Goal: Task Accomplishment & Management: Use online tool/utility

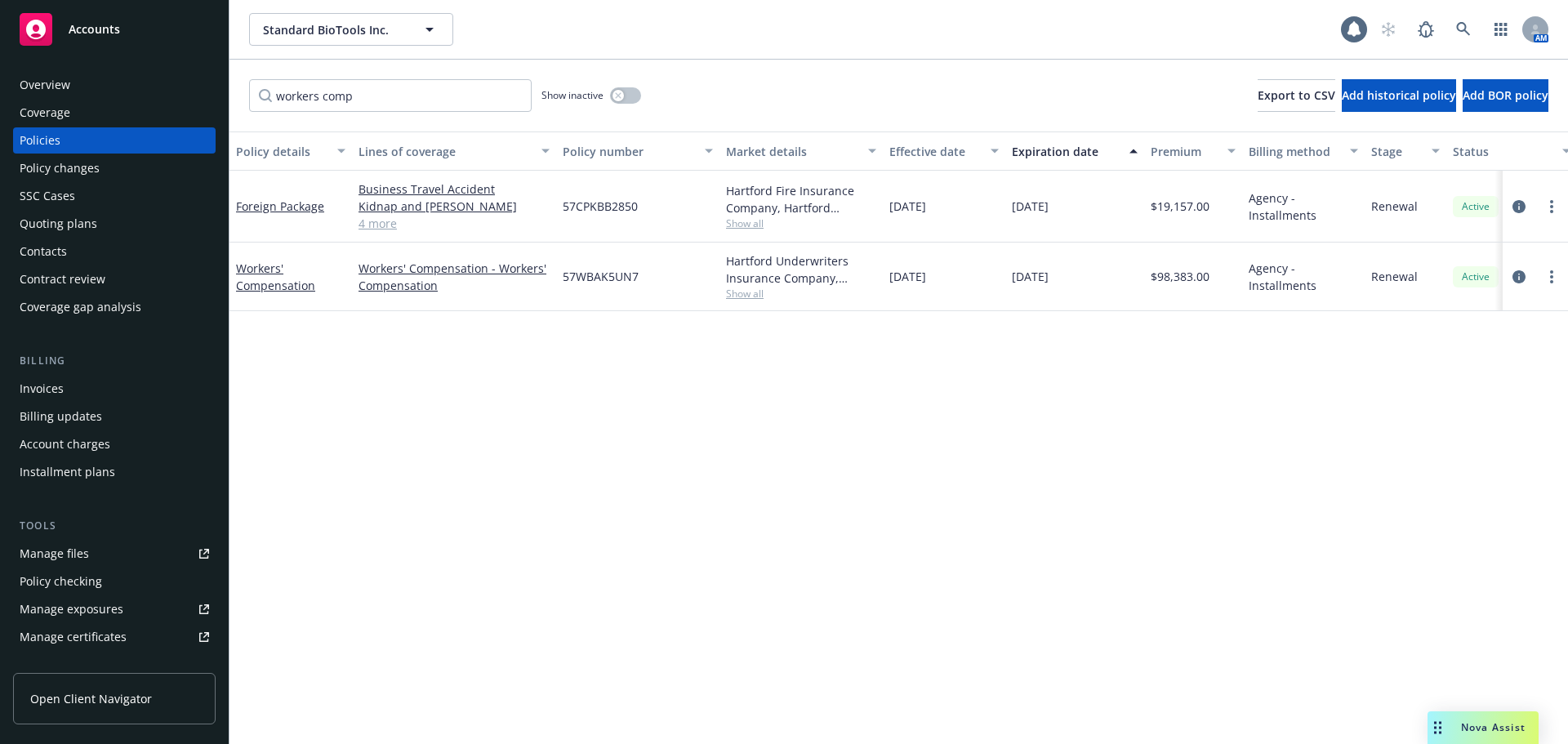
click at [71, 225] on div "Quoting plans" at bounding box center [58, 224] width 78 height 27
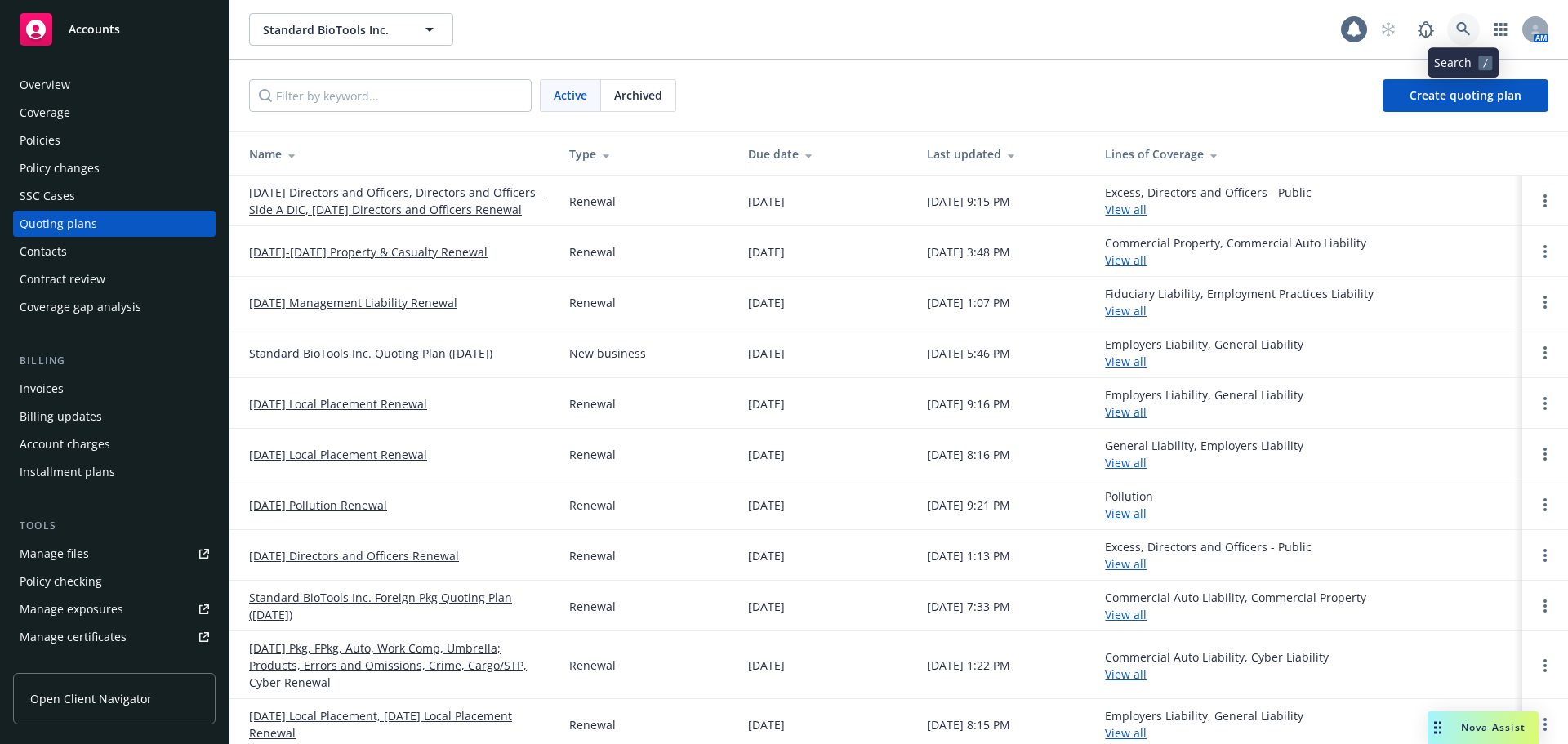
click at [1454, 33] on link at bounding box center [1464, 29] width 33 height 33
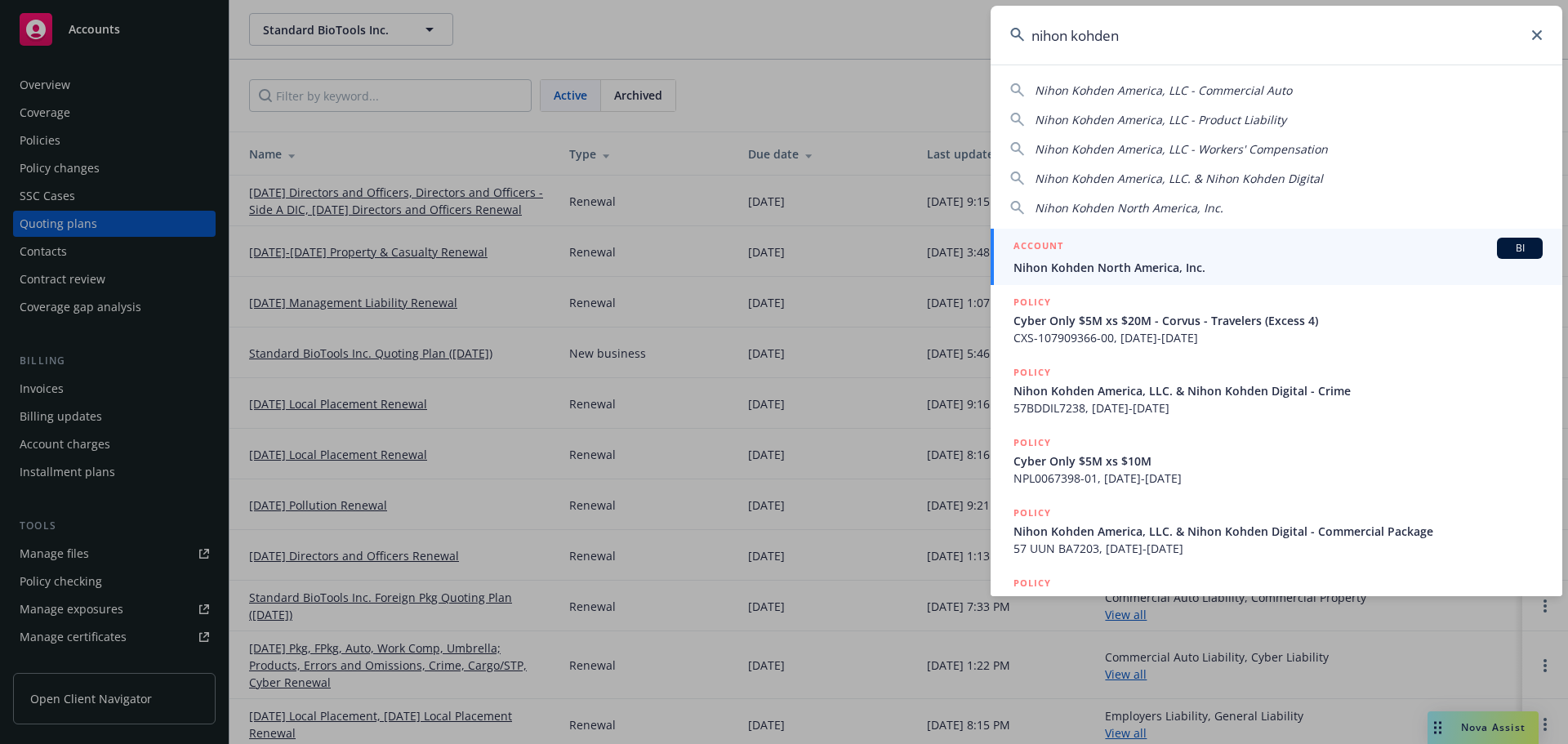
type input "nihon kohden"
click at [1171, 250] on div "ACCOUNT BI" at bounding box center [1277, 247] width 529 height 21
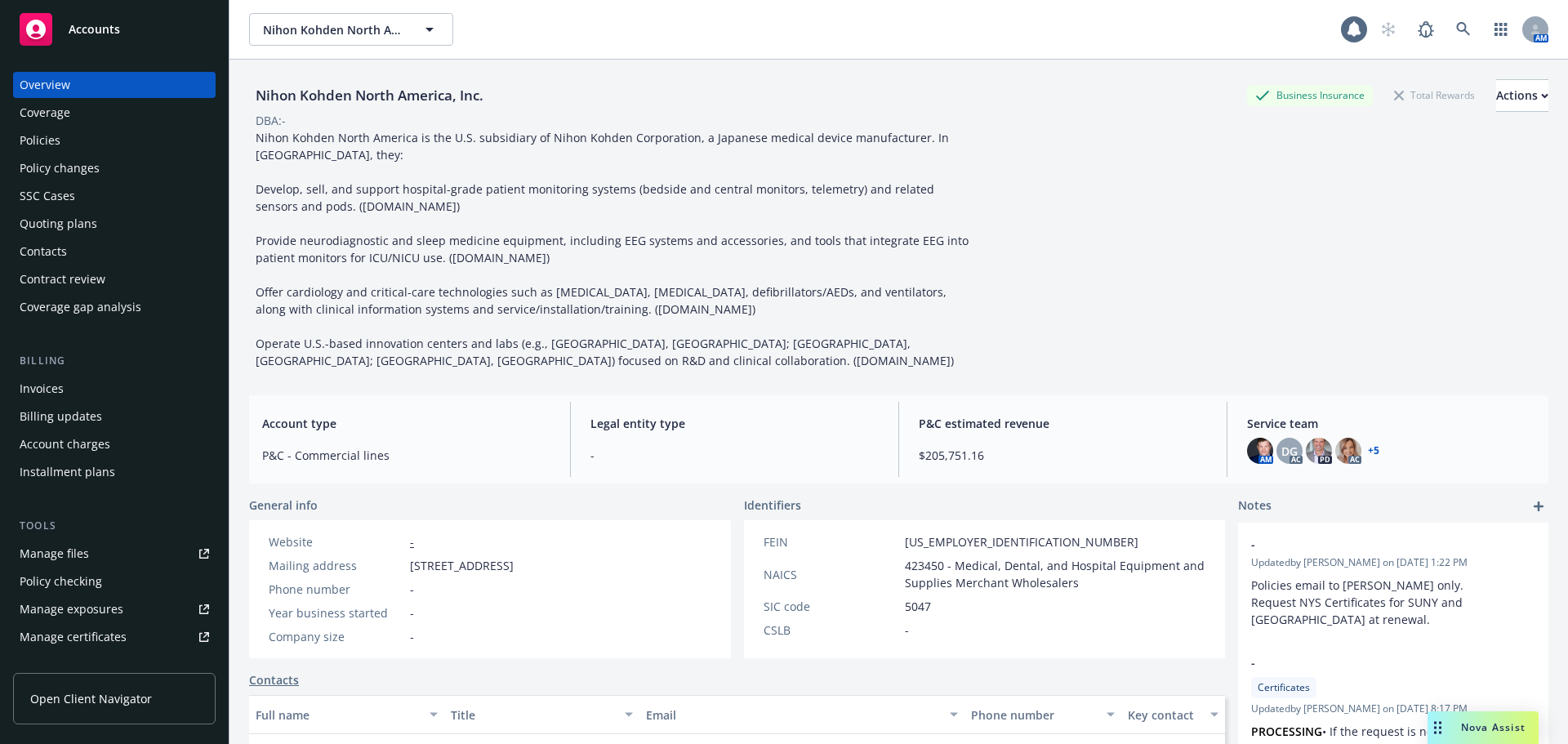
click at [82, 150] on div "Policies" at bounding box center [114, 140] width 190 height 27
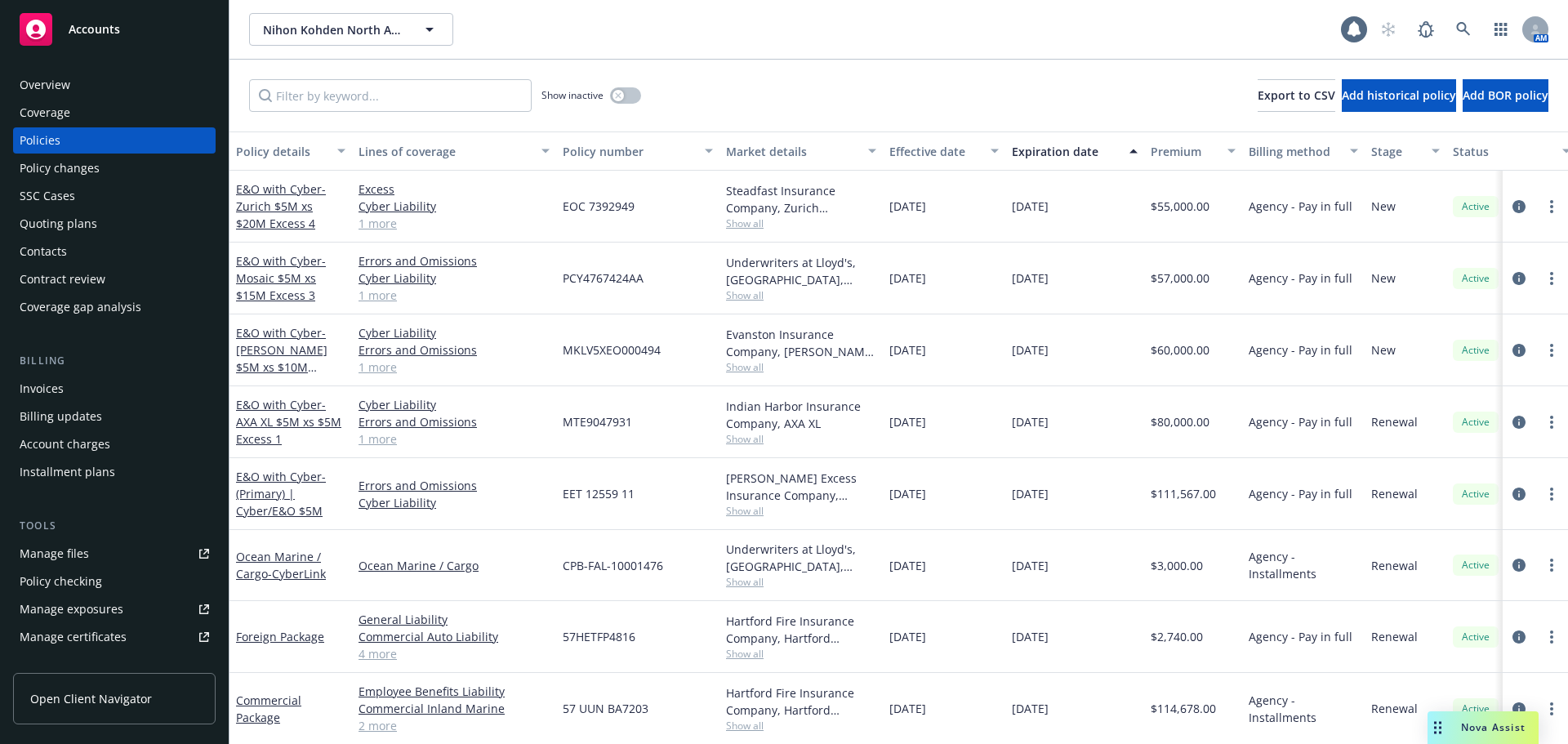
click at [82, 249] on div "Contacts" at bounding box center [114, 251] width 190 height 27
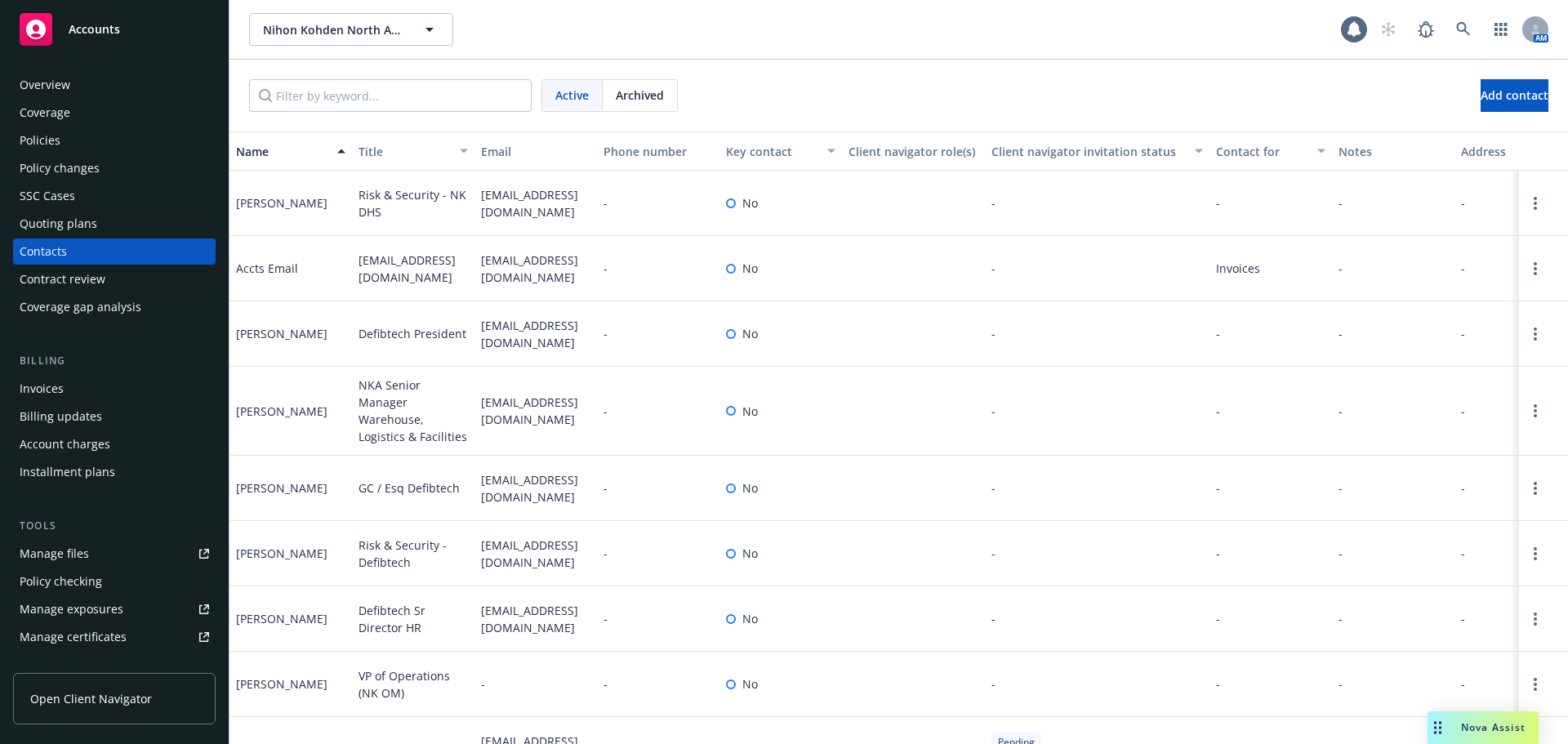
click at [65, 233] on div "Quoting plans" at bounding box center [58, 224] width 78 height 27
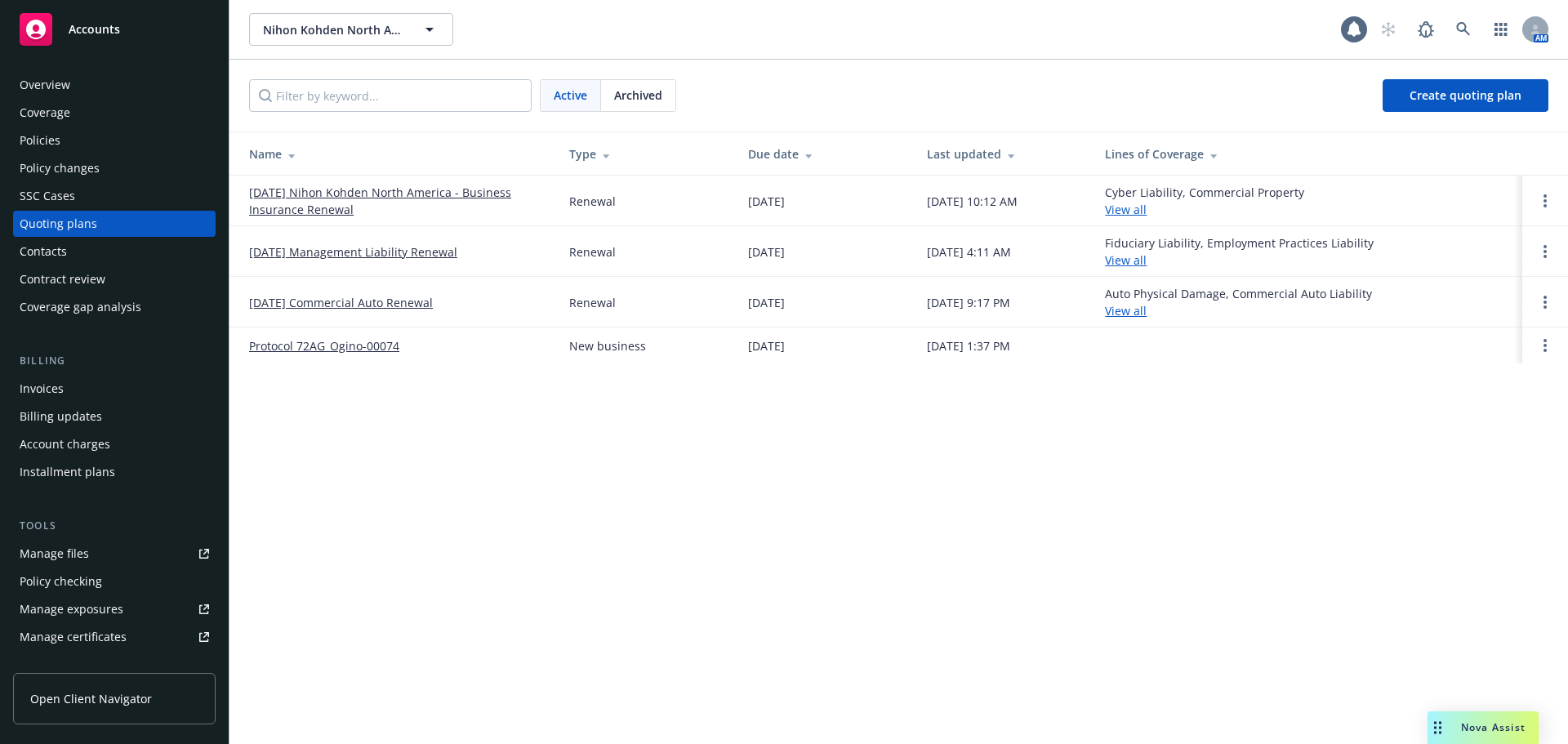
click at [321, 191] on link "[DATE] Nihon Kohden North America - Business Insurance Renewal" at bounding box center [396, 201] width 294 height 34
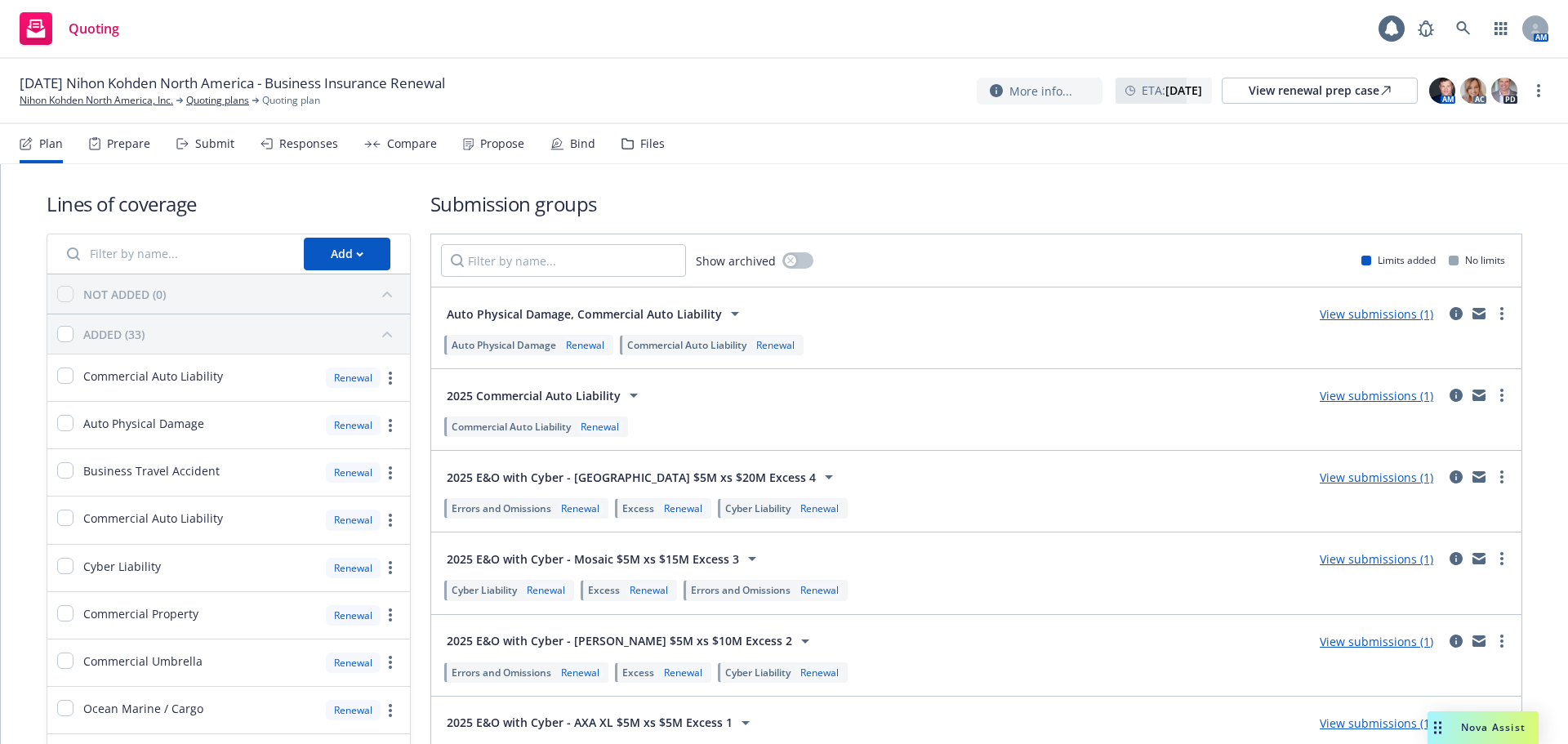
click at [641, 141] on div "Files" at bounding box center [652, 144] width 25 height 13
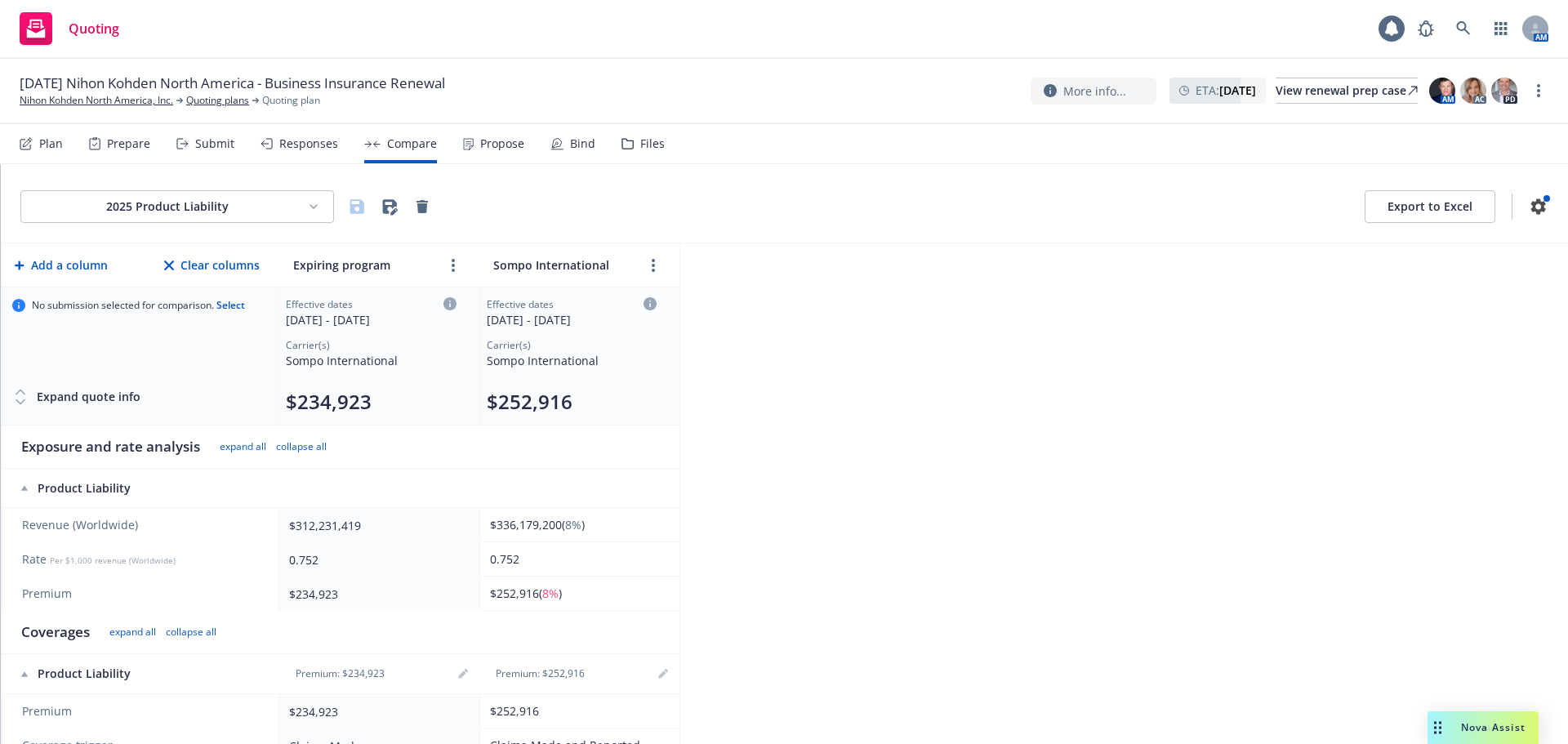
click at [228, 212] on html "Quoting 1 AM [DATE] Nihon Kohden [GEOGRAPHIC_DATA] - Business Insurance Renewal…" at bounding box center [784, 372] width 1568 height 744
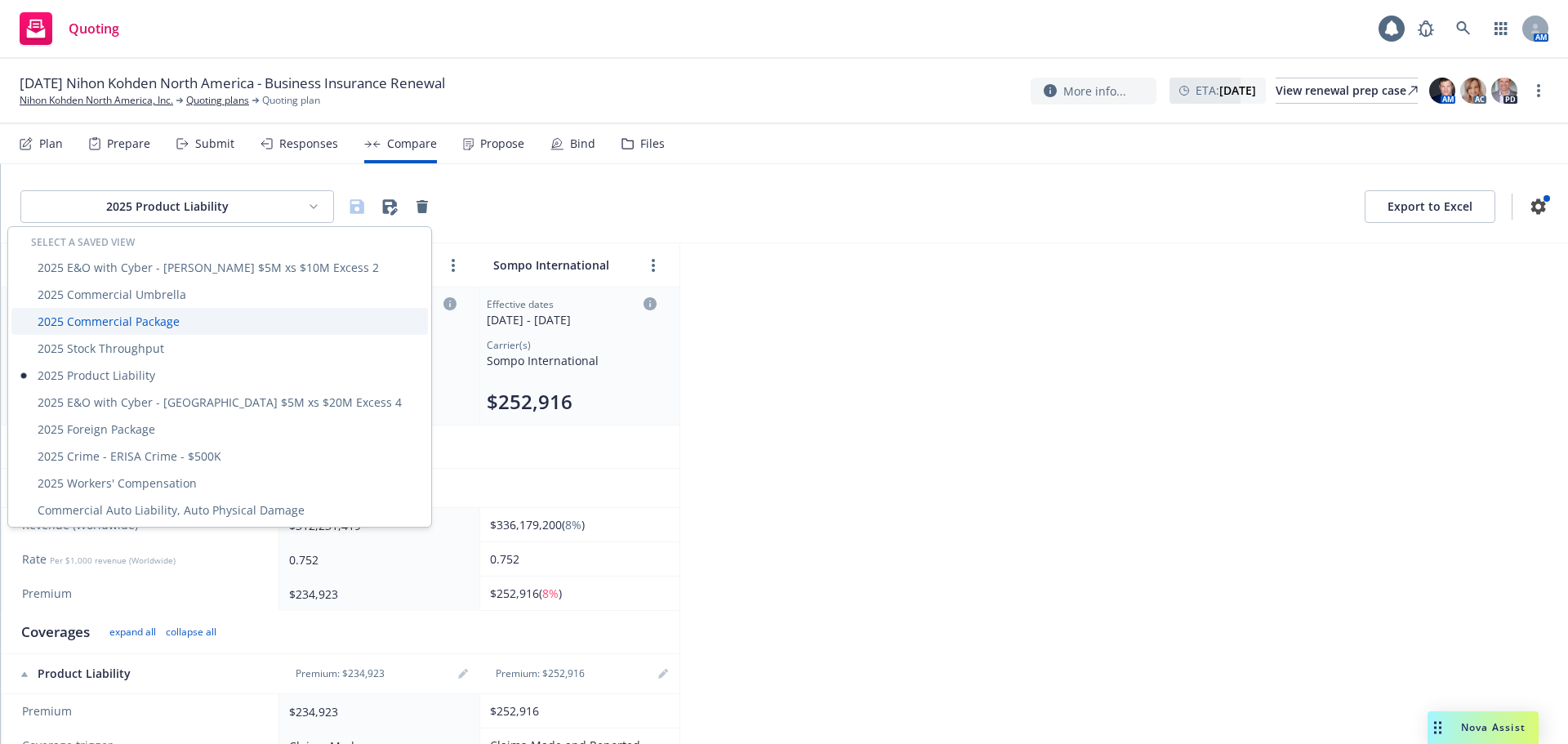
click at [168, 321] on div "2025 Commercial Package" at bounding box center [219, 321] width 417 height 27
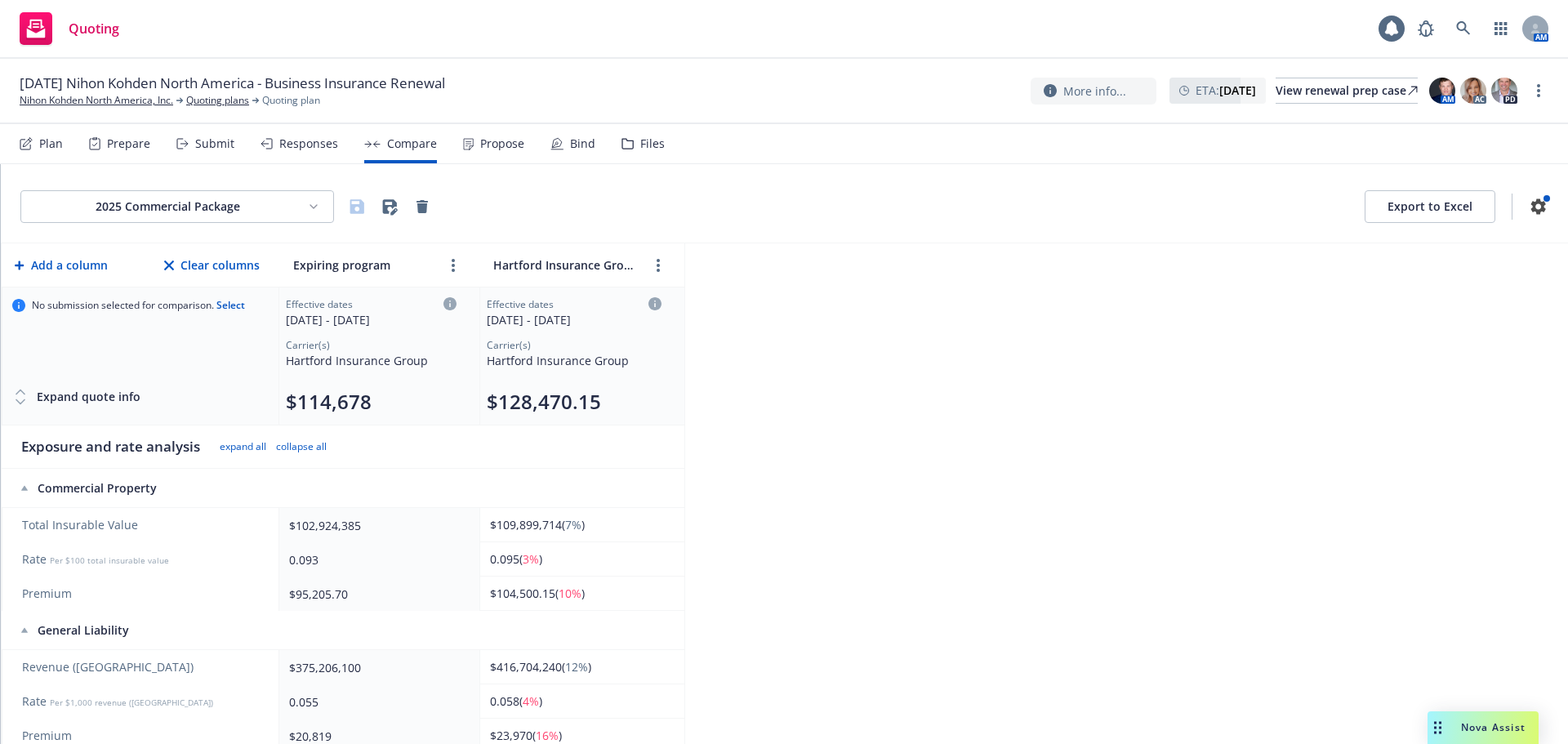
click at [181, 212] on html "Quoting 1 AM [DATE] Nihon Kohden [GEOGRAPHIC_DATA] - Business Insurance Renewal…" at bounding box center [784, 372] width 1568 height 744
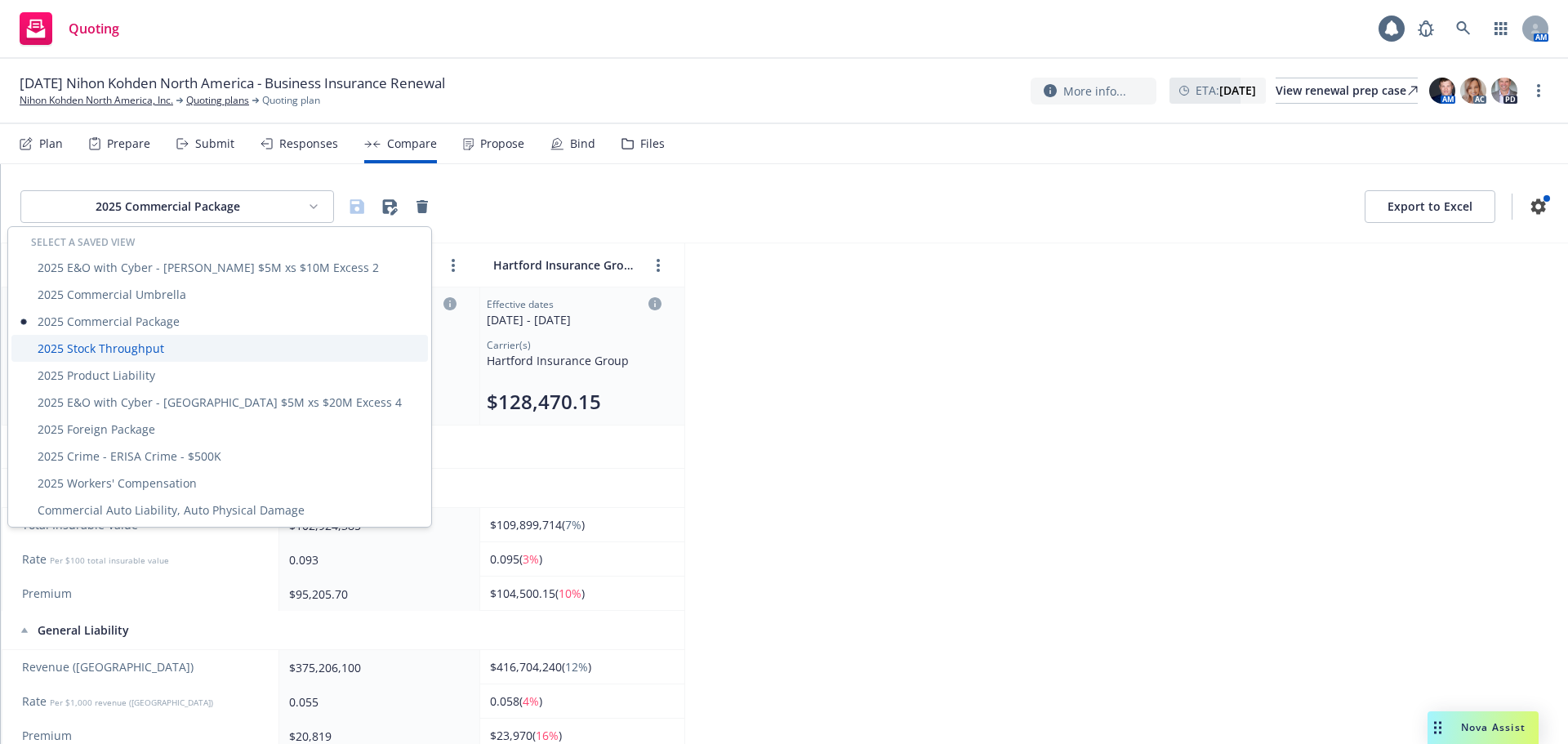
click at [110, 343] on div "2025 Stock Throughput" at bounding box center [219, 347] width 417 height 27
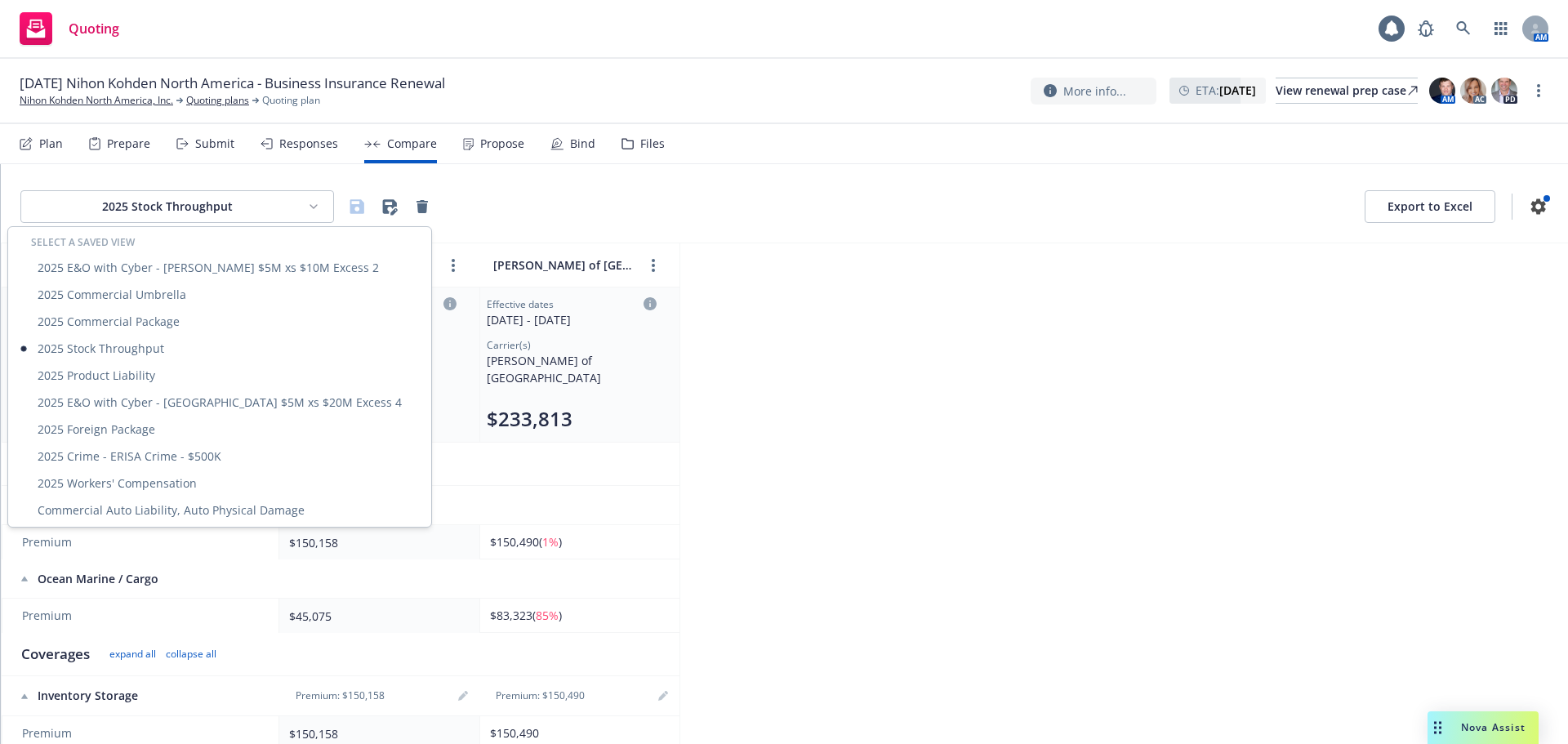
click at [169, 206] on html "Quoting 1 AM [DATE] Nihon Kohden [GEOGRAPHIC_DATA] - Business Insurance Renewal…" at bounding box center [784, 372] width 1568 height 744
click at [157, 370] on div "2025 Product Liability" at bounding box center [219, 375] width 417 height 27
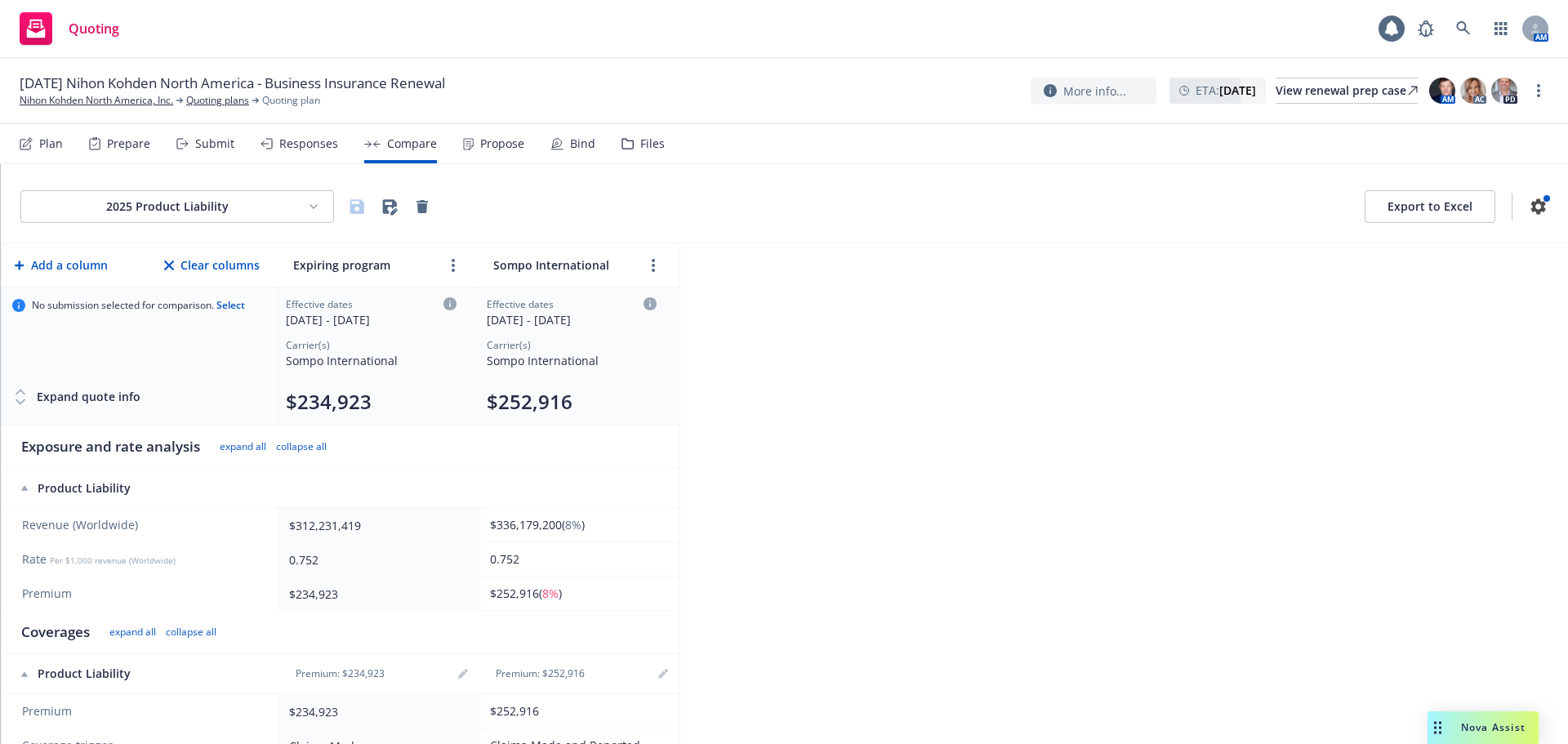
click at [126, 213] on html "Quoting 1 AM [DATE] Nihon Kohden [GEOGRAPHIC_DATA] - Business Insurance Renewal…" at bounding box center [784, 372] width 1568 height 744
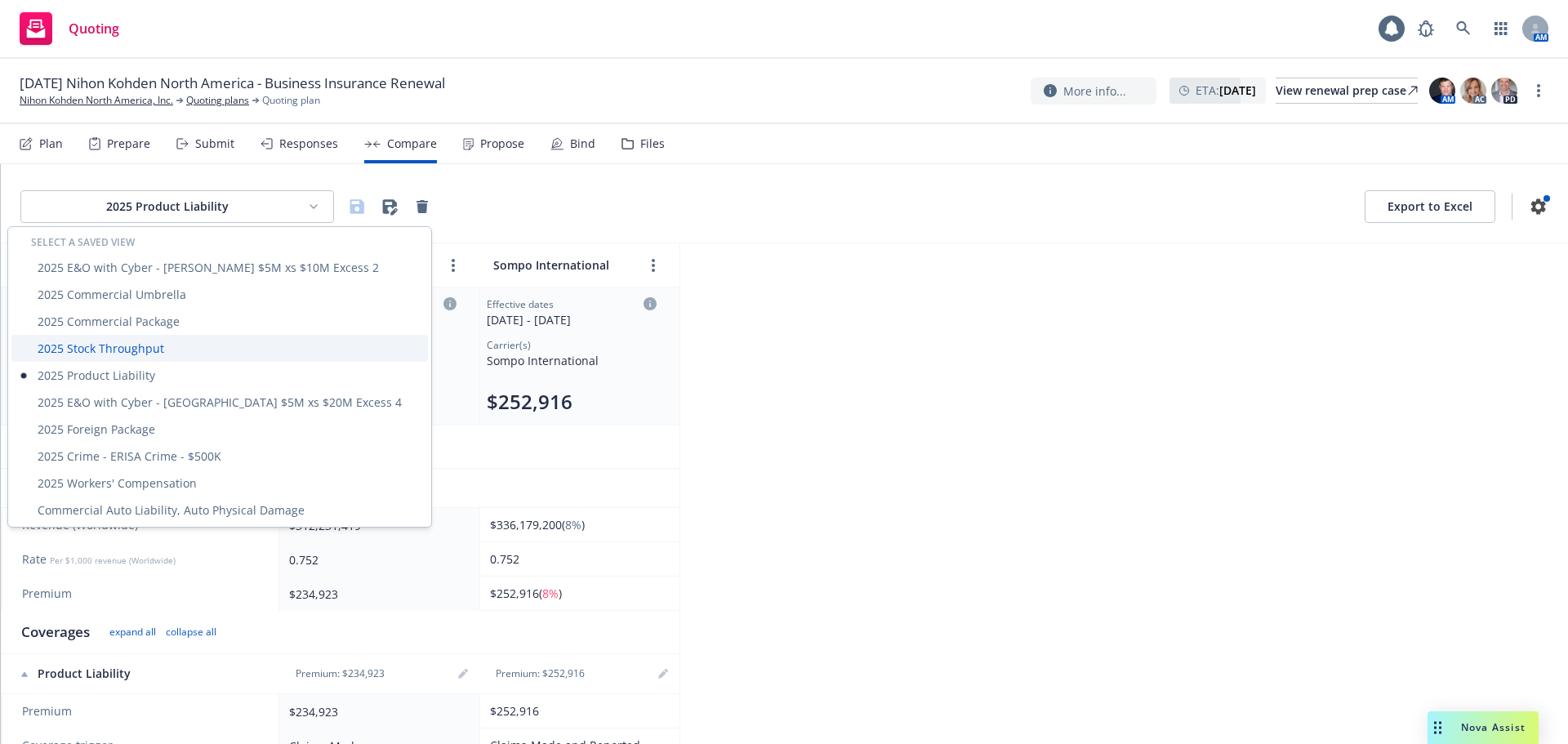
click at [114, 349] on div "2025 Stock Throughput" at bounding box center [219, 347] width 417 height 27
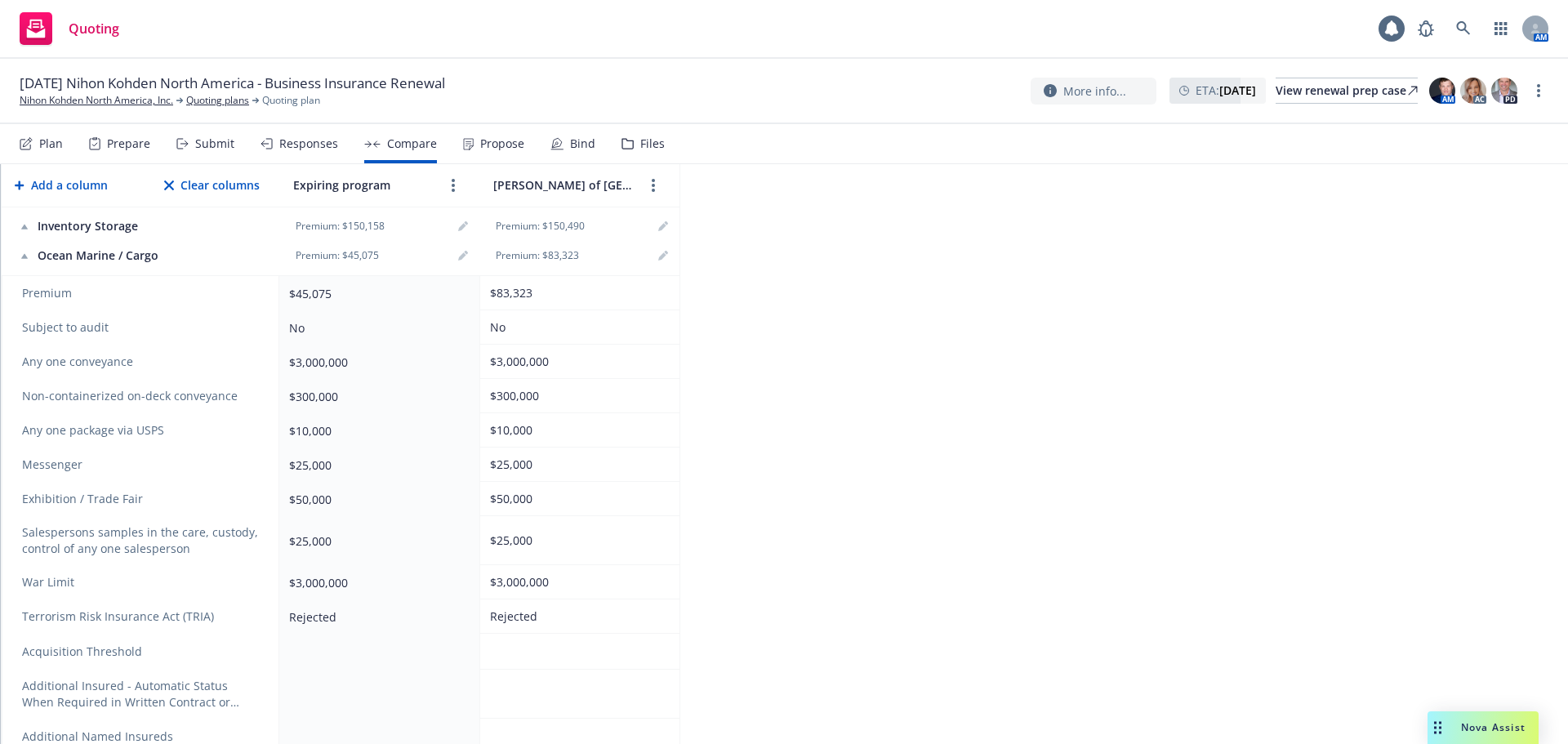
scroll to position [501, 0]
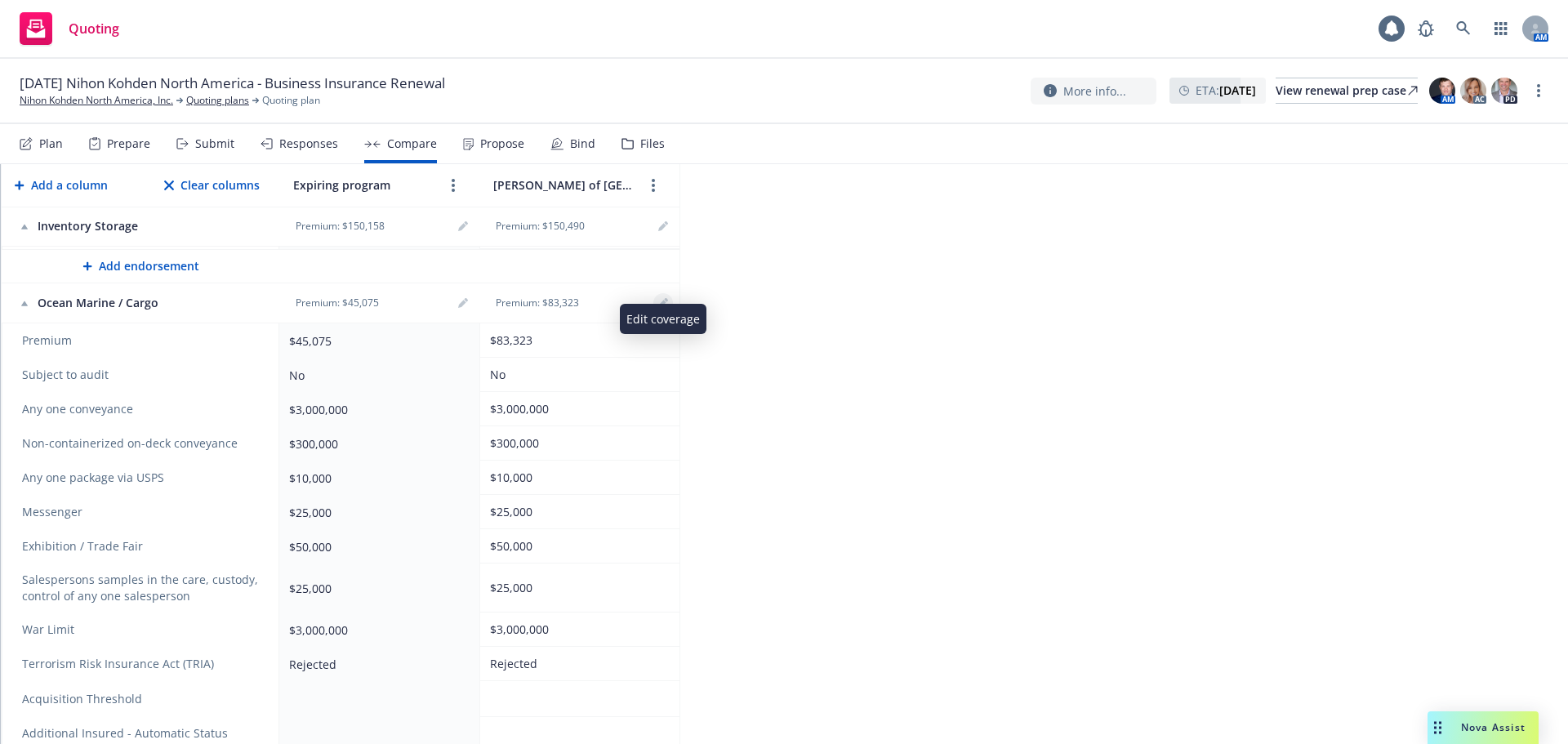
click at [666, 298] on icon "editPencil" at bounding box center [663, 302] width 10 height 10
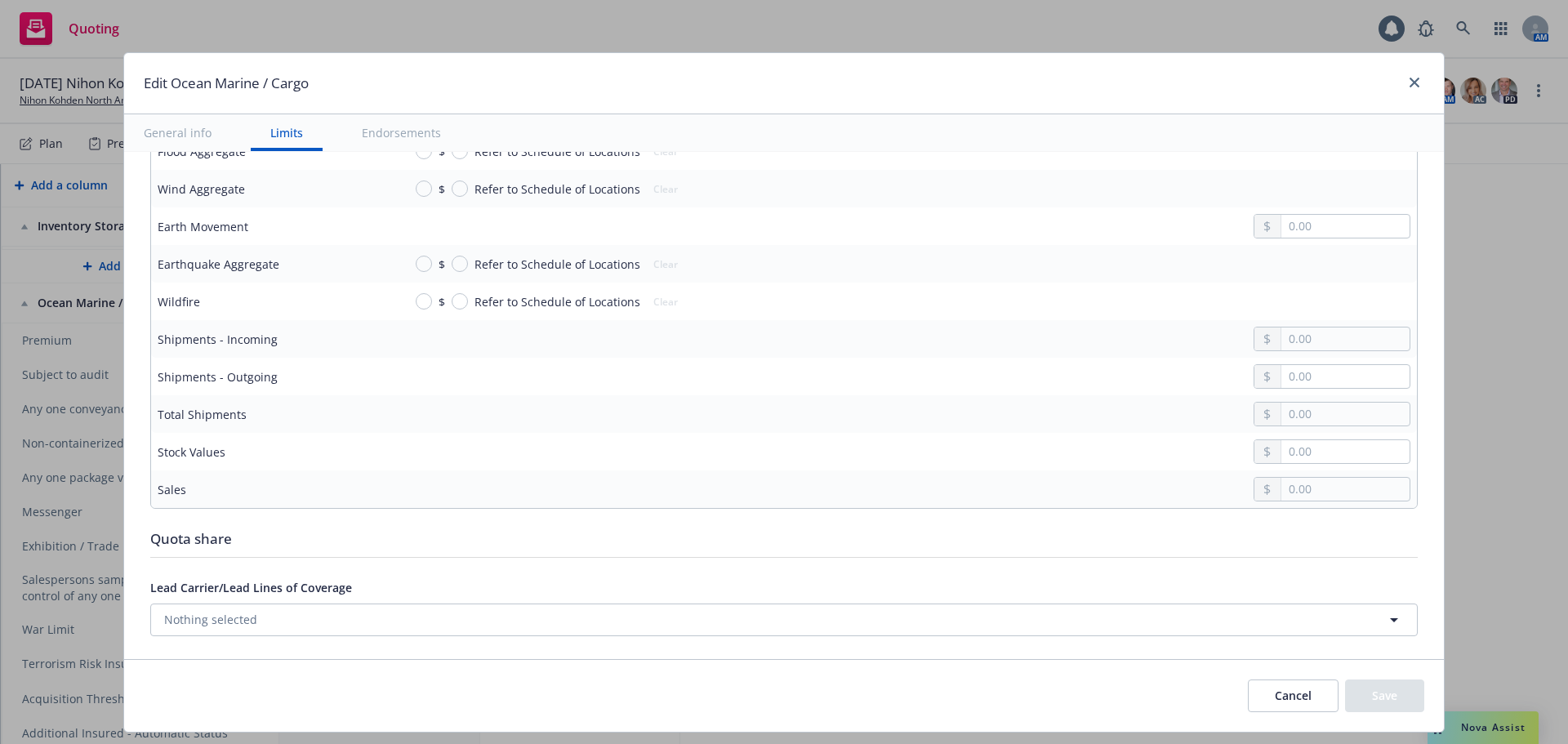
scroll to position [1639, 0]
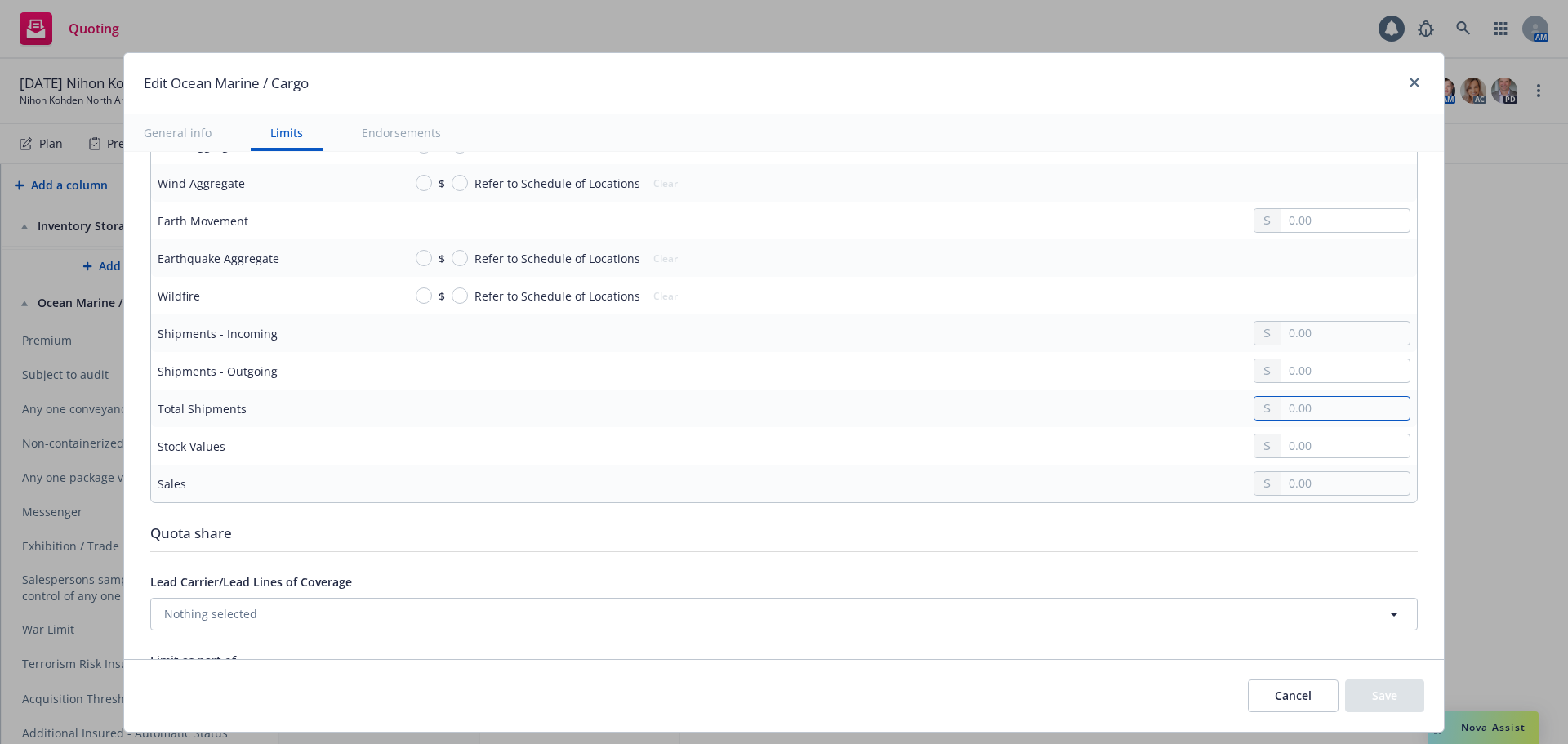
click at [1288, 398] on input "text" at bounding box center [1345, 408] width 128 height 23
type input "345,911,961.00"
click at [1354, 695] on button "Save" at bounding box center [1385, 695] width 79 height 33
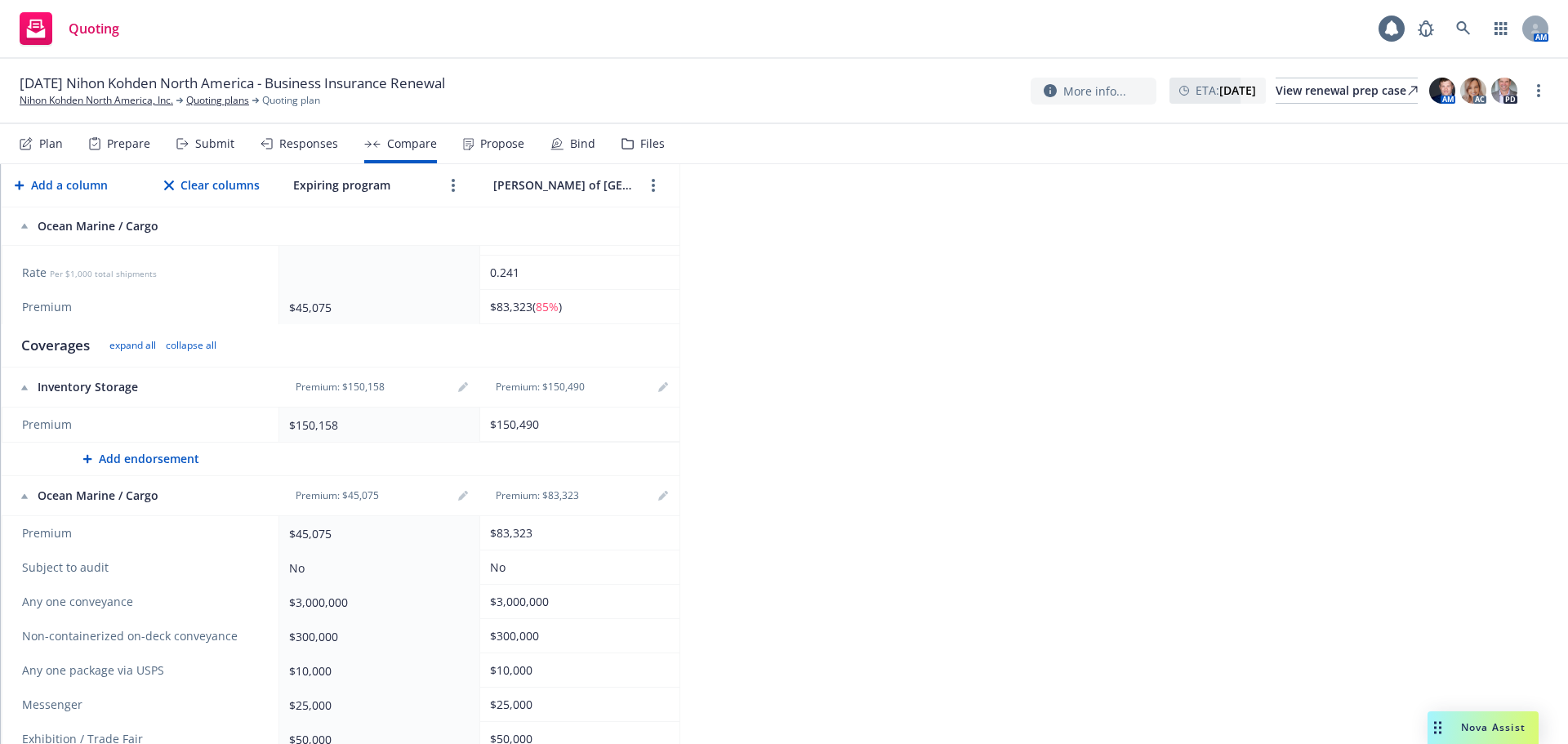
scroll to position [412, 0]
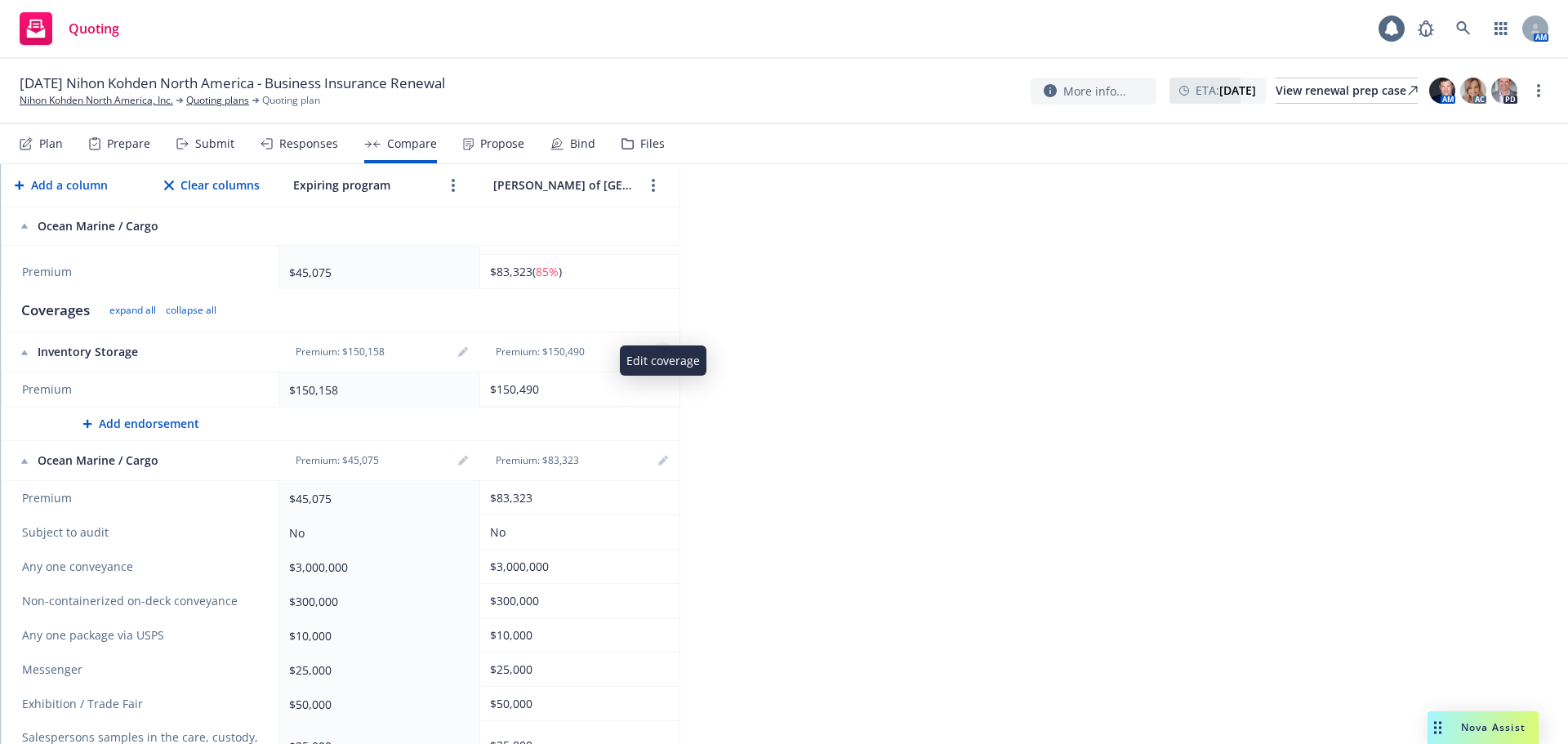
click at [664, 349] on icon "editPencil" at bounding box center [662, 353] width 8 height 8
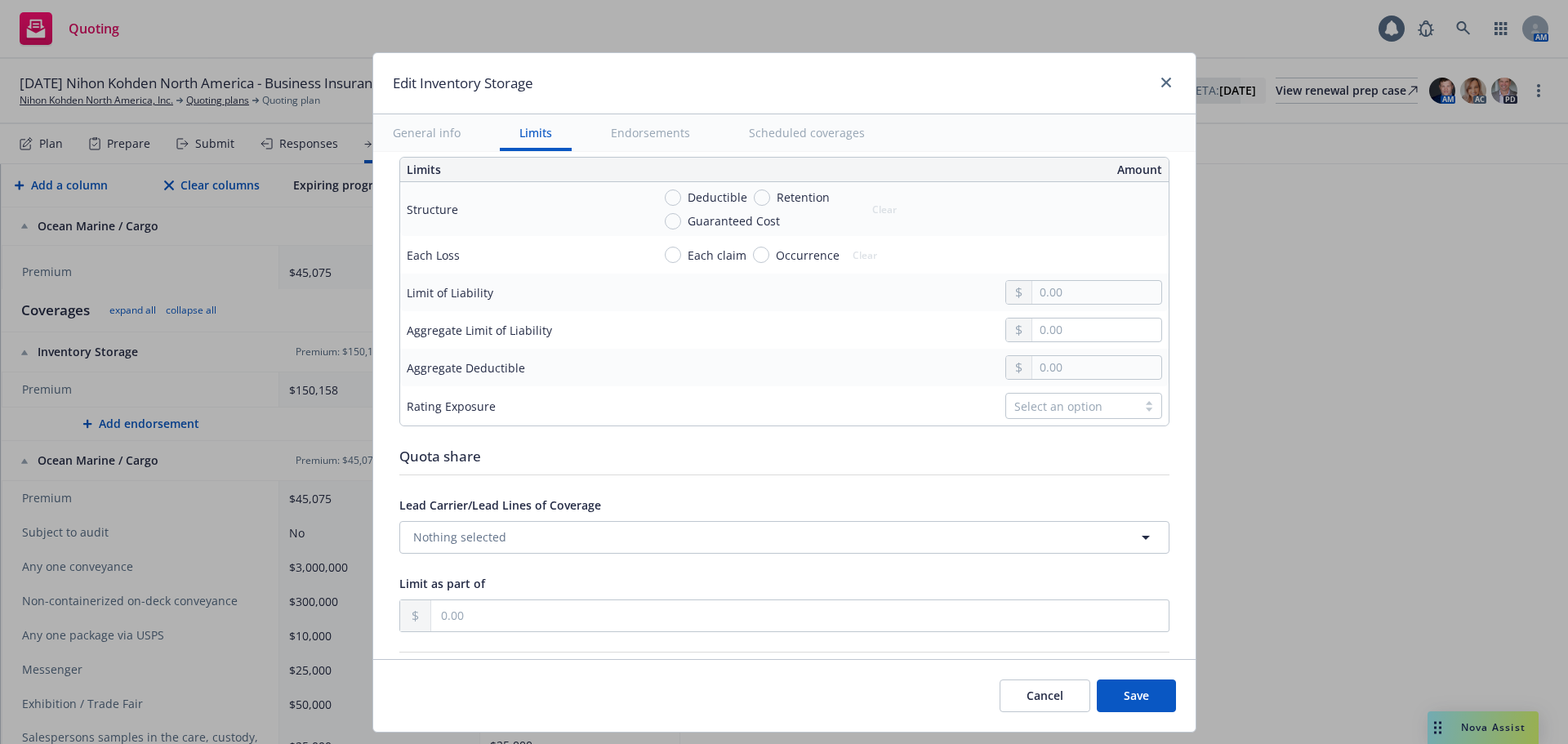
scroll to position [571, 0]
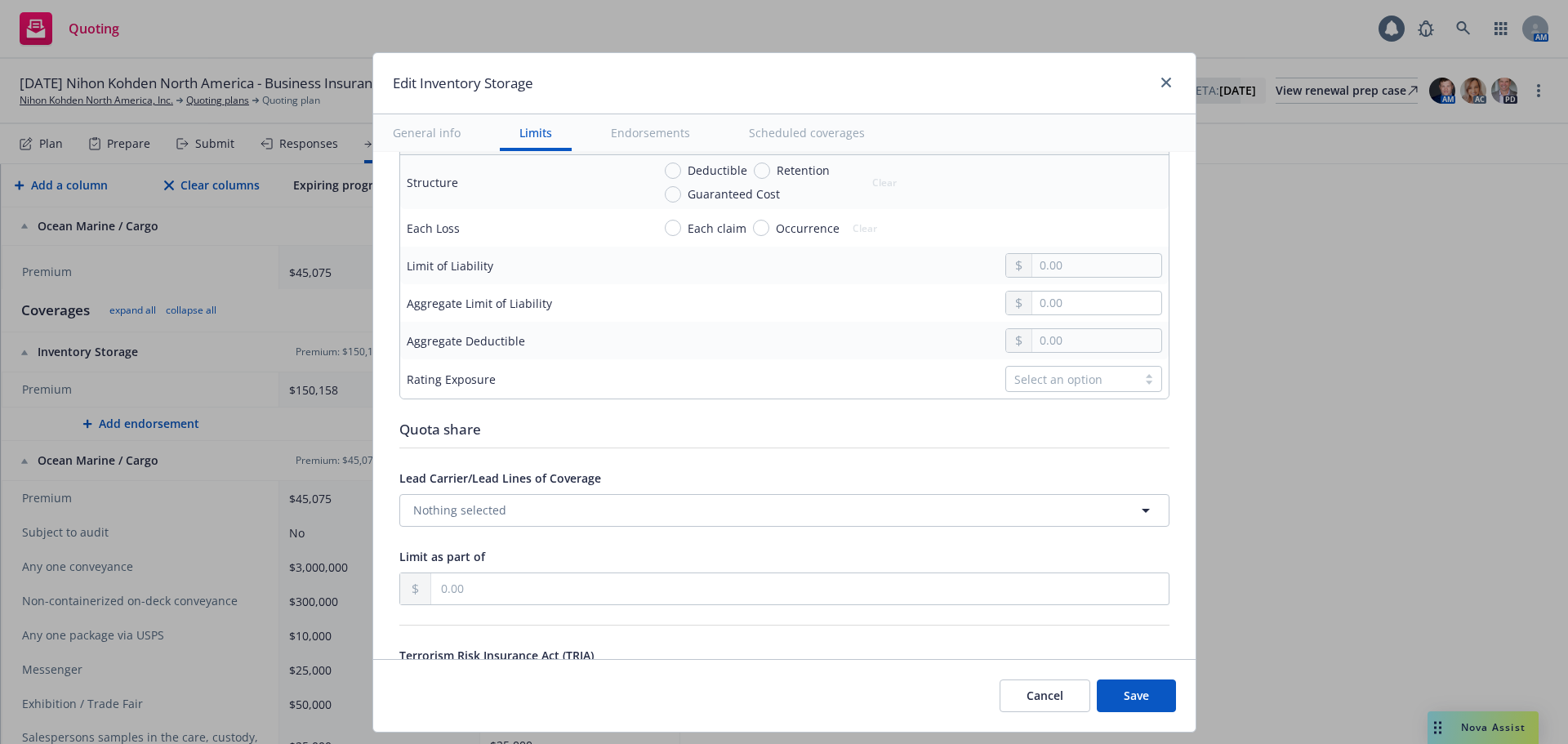
click at [1055, 378] on div "Select an option" at bounding box center [1071, 379] width 115 height 17
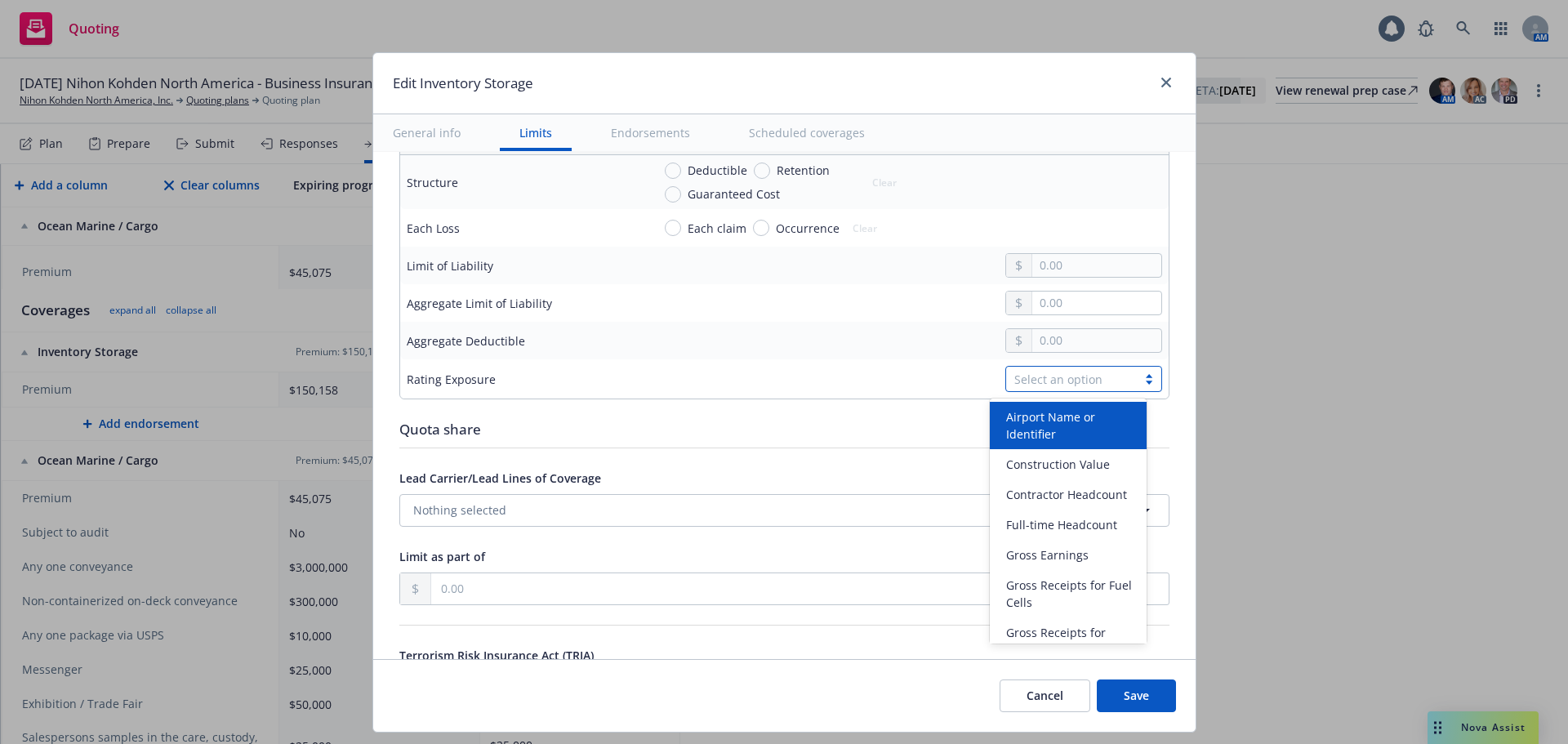
click at [1055, 378] on div "Select an option" at bounding box center [1071, 379] width 115 height 17
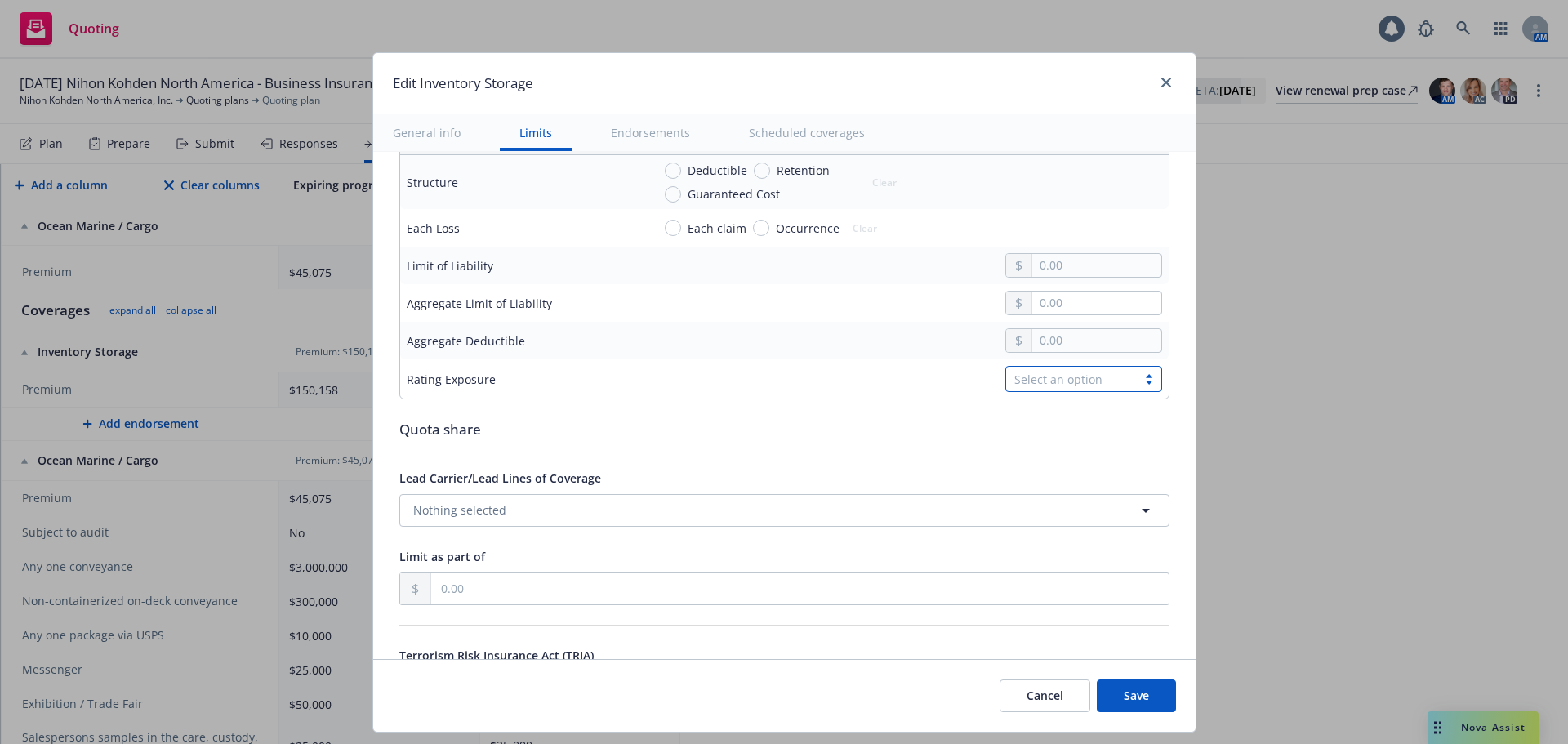
click at [1055, 378] on div "Select an option" at bounding box center [1071, 379] width 115 height 17
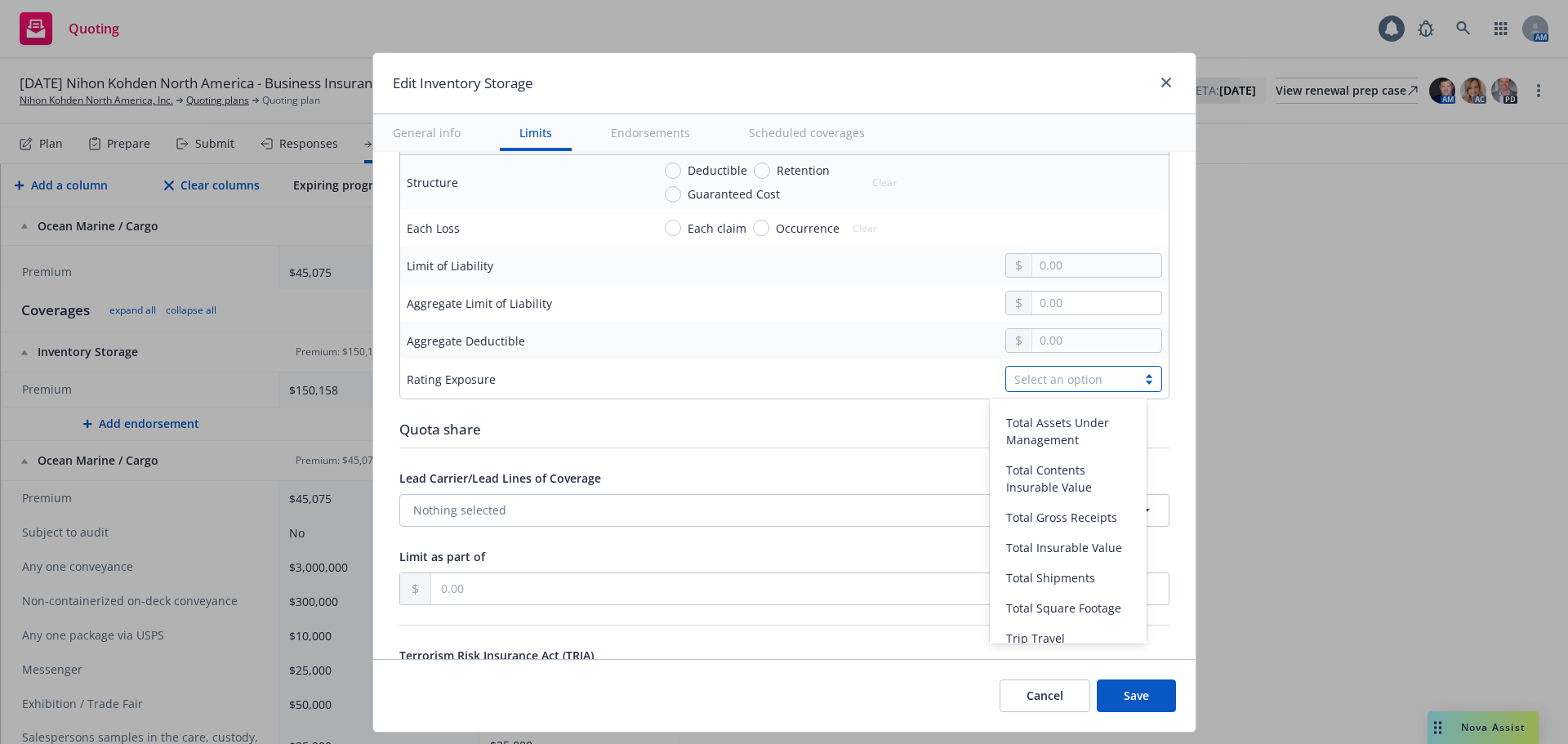
scroll to position [857, 0]
click at [1108, 548] on span "Total Insurable Value" at bounding box center [1064, 539] width 116 height 17
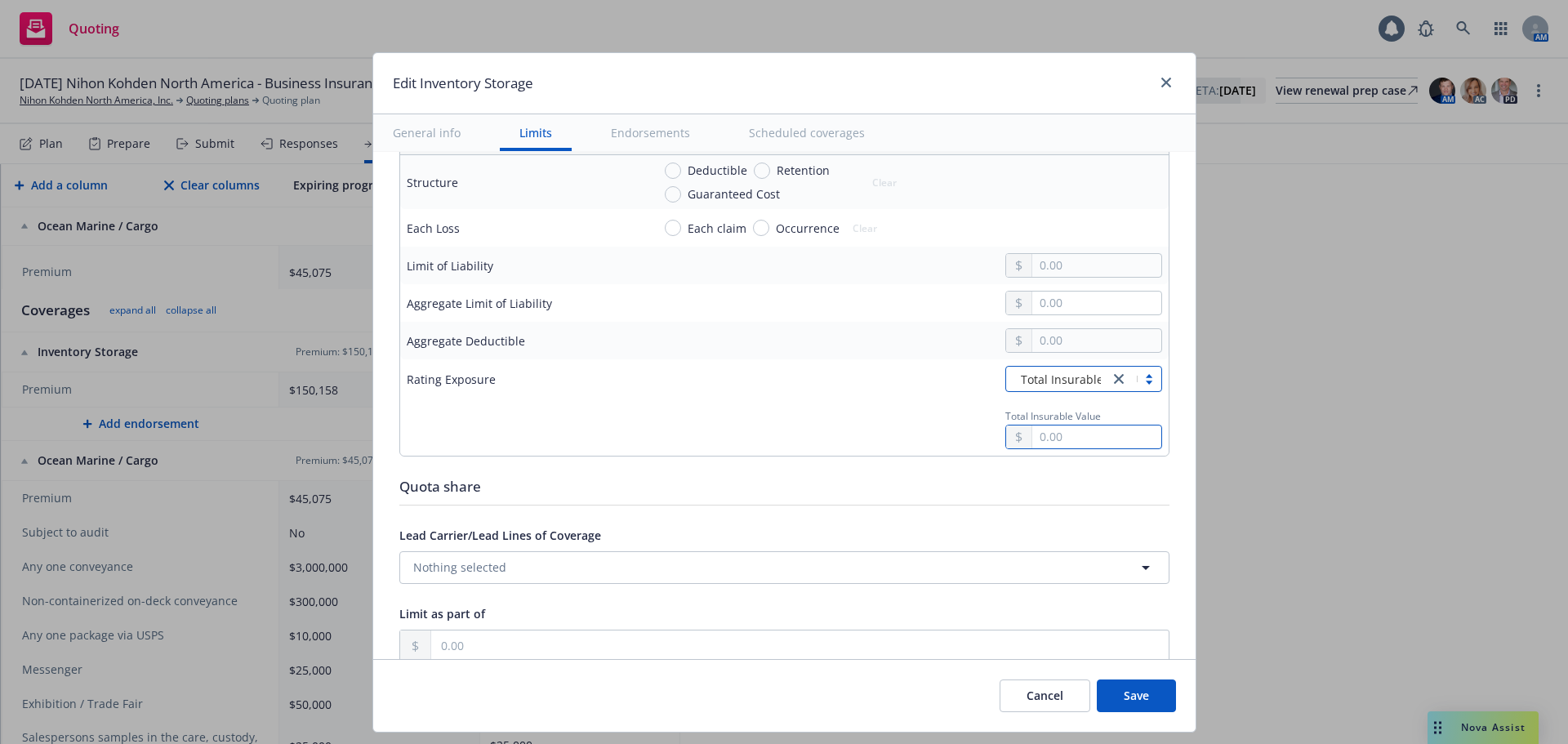
click at [1064, 443] on input "text" at bounding box center [1096, 436] width 128 height 23
type input "140,490,397.00"
click at [1144, 695] on button "Save" at bounding box center [1136, 695] width 79 height 33
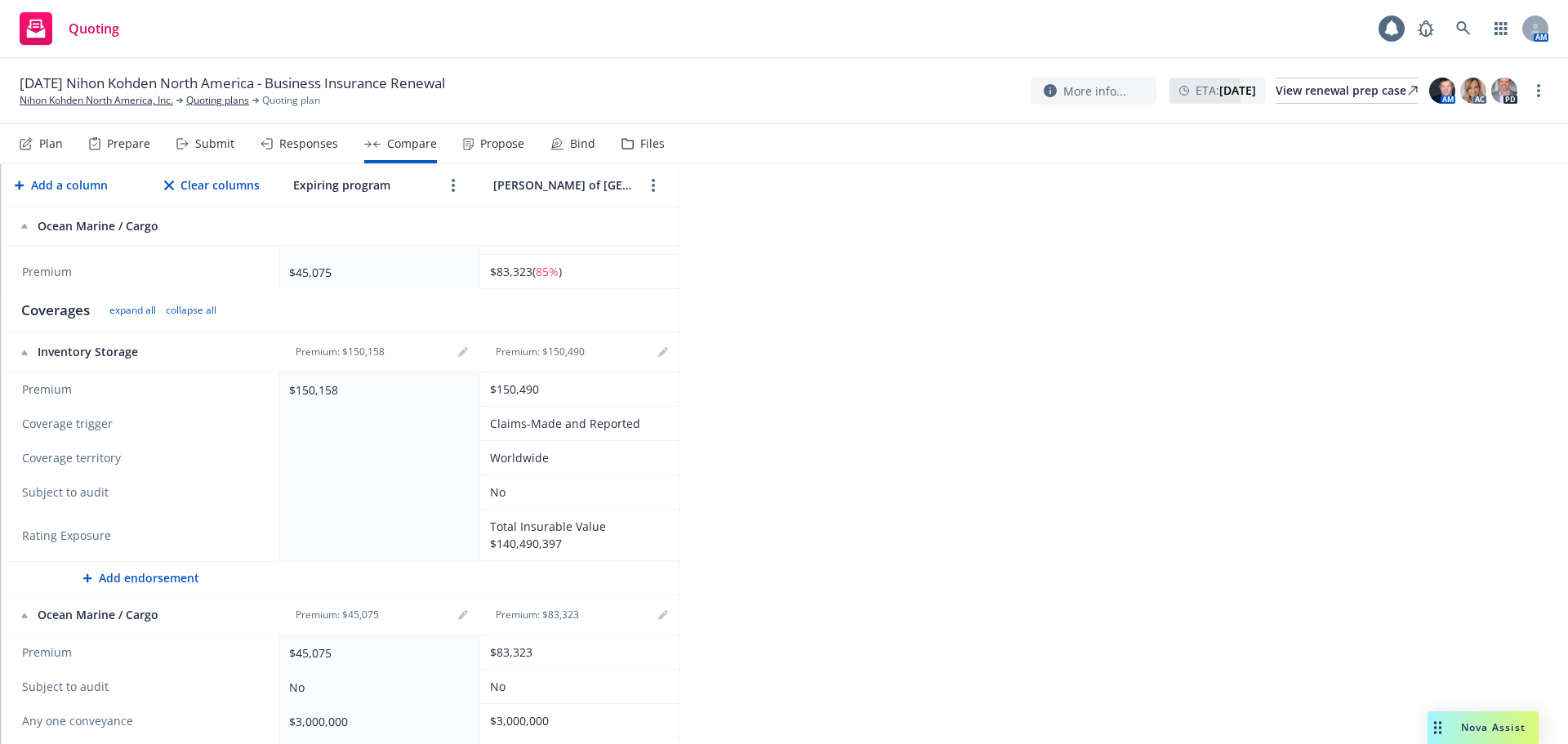
scroll to position [0, 0]
